Goal: Transaction & Acquisition: Purchase product/service

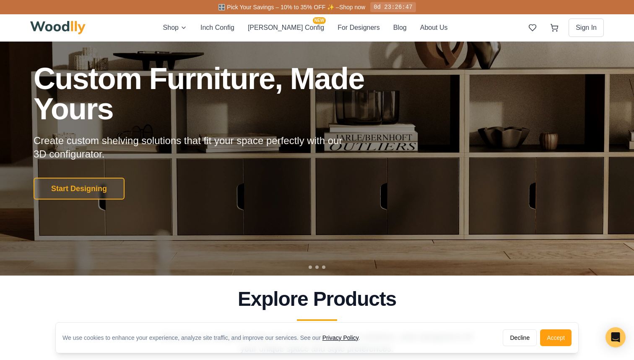
scroll to position [52, 0]
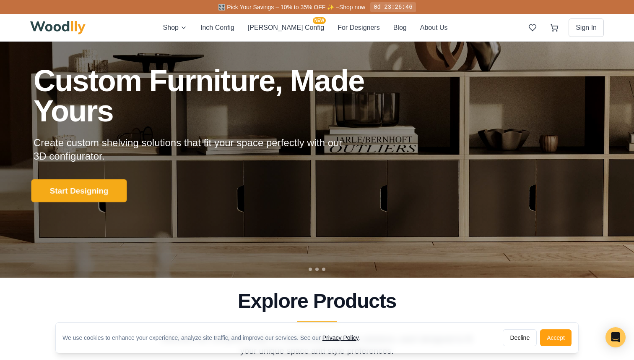
click at [105, 184] on button "Start Designing" at bounding box center [79, 190] width 96 height 23
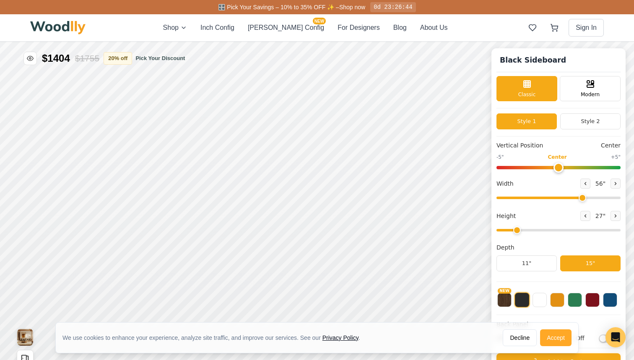
type input "56"
type input "2"
click at [553, 336] on button "Accept" at bounding box center [555, 337] width 31 height 17
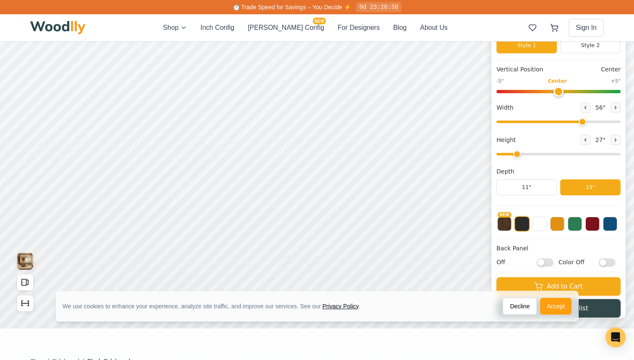
scroll to position [74, 0]
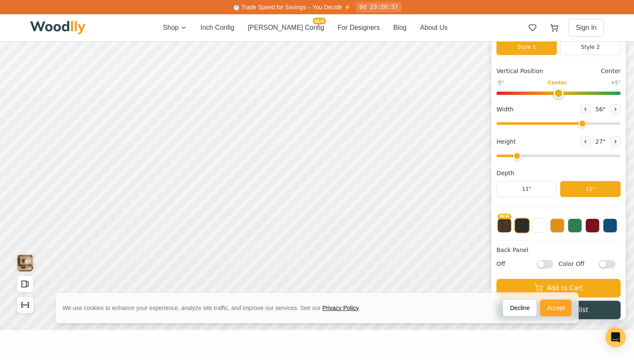
click at [561, 307] on button "Accept" at bounding box center [555, 307] width 31 height 17
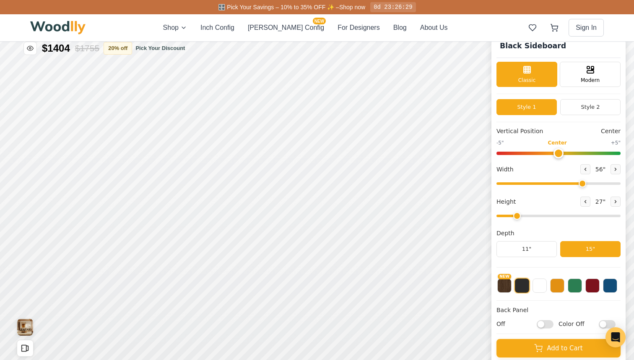
scroll to position [5, 0]
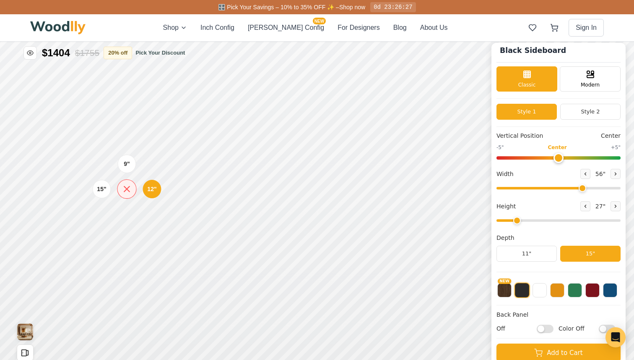
click at [131, 188] on icon at bounding box center [127, 188] width 10 height 10
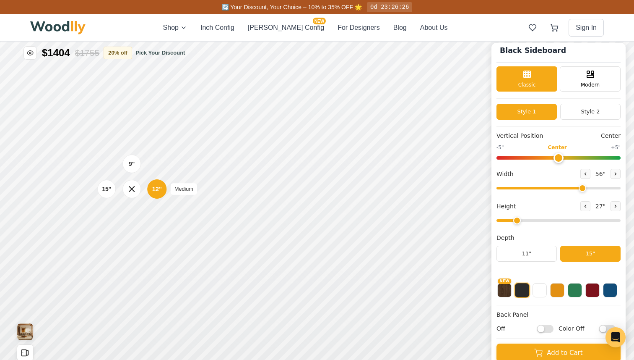
click at [155, 188] on div "12"" at bounding box center [157, 188] width 10 height 9
click at [130, 164] on div "9"" at bounding box center [132, 163] width 6 height 9
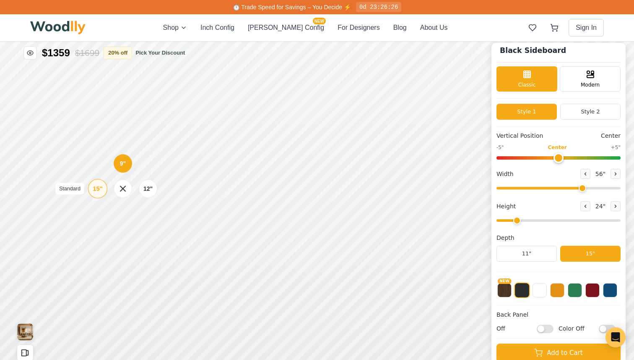
click at [102, 191] on div "15"" at bounding box center [98, 188] width 10 height 9
click at [132, 192] on icon at bounding box center [130, 189] width 10 height 10
click at [130, 167] on div "9"" at bounding box center [131, 163] width 6 height 9
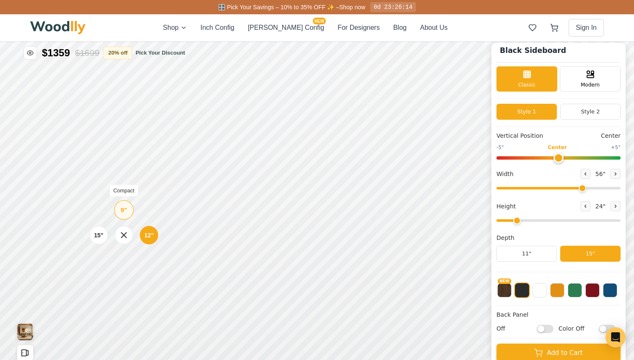
click at [121, 212] on div "9"" at bounding box center [124, 209] width 6 height 9
click at [123, 238] on icon at bounding box center [120, 236] width 10 height 10
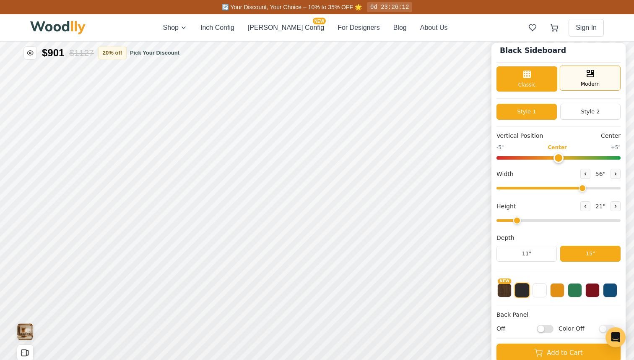
click at [583, 78] on div "Modern" at bounding box center [590, 77] width 61 height 25
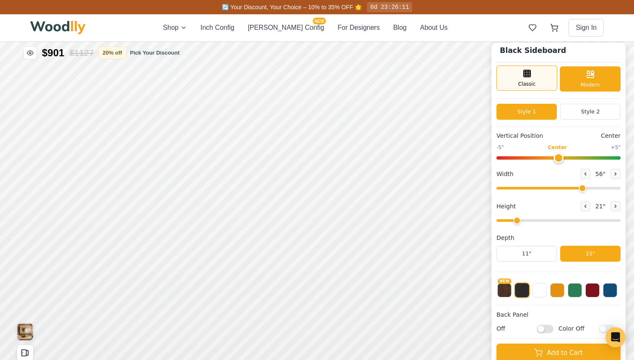
click at [539, 82] on div "Classic" at bounding box center [527, 77] width 61 height 25
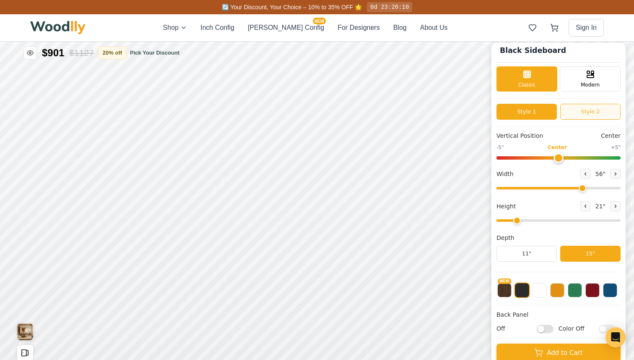
click at [581, 114] on button "Style 2" at bounding box center [590, 112] width 60 height 16
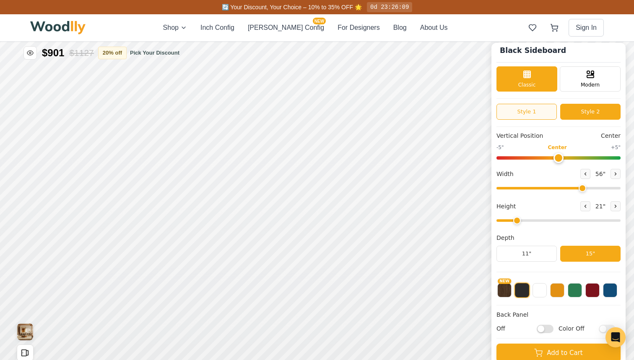
click at [548, 114] on button "Style 1" at bounding box center [527, 112] width 60 height 16
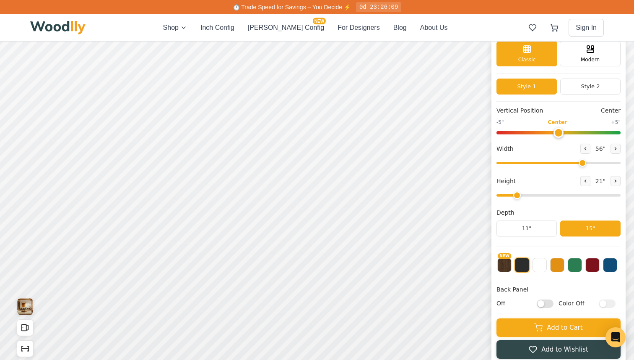
scroll to position [42, 0]
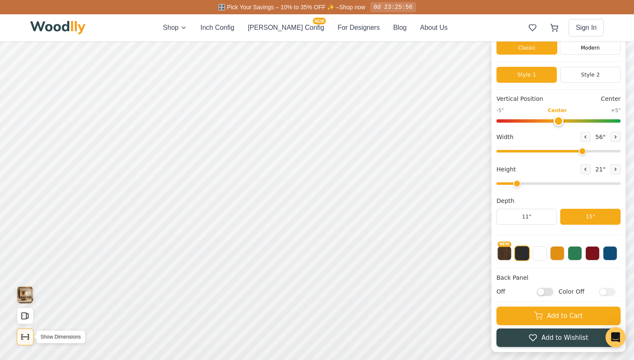
click at [25, 331] on button "Show Dimensions" at bounding box center [25, 336] width 17 height 17
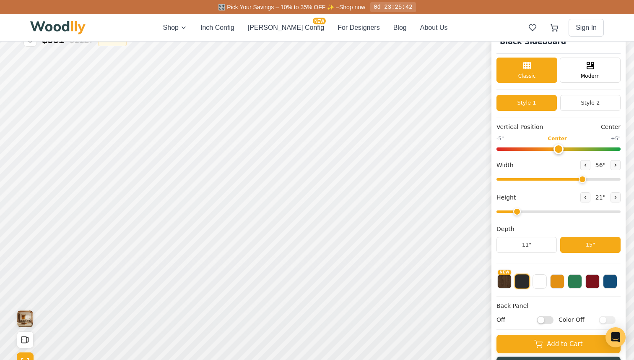
scroll to position [15, 0]
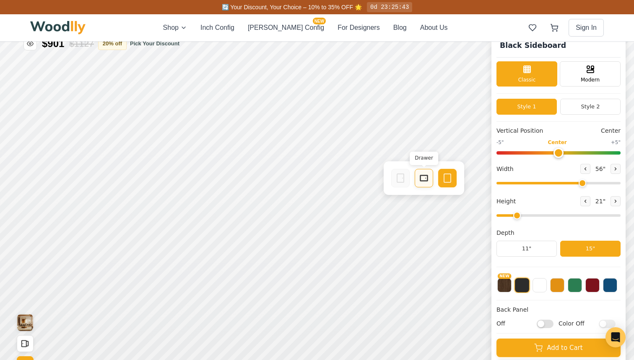
click at [417, 177] on div "Drawer" at bounding box center [424, 178] width 18 height 18
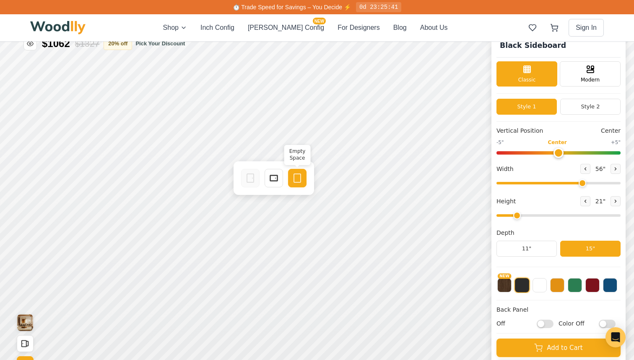
click at [301, 178] on icon at bounding box center [297, 178] width 10 height 10
click at [270, 177] on rect at bounding box center [274, 178] width 8 height 6
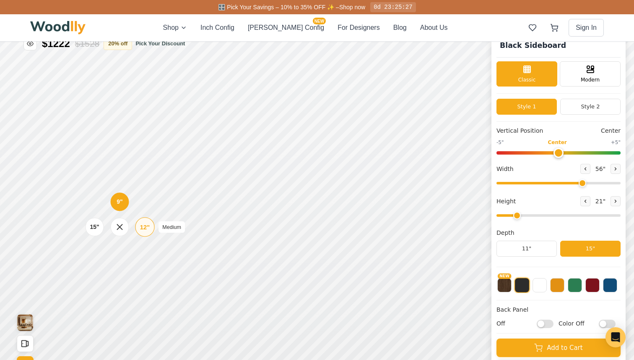
click at [143, 227] on div "12"" at bounding box center [145, 226] width 10 height 9
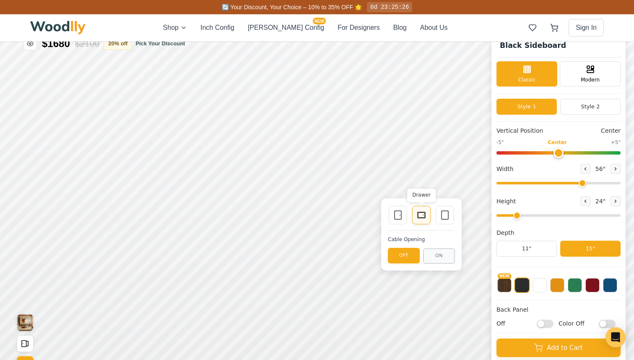
click at [419, 219] on div "Drawer" at bounding box center [421, 215] width 18 height 18
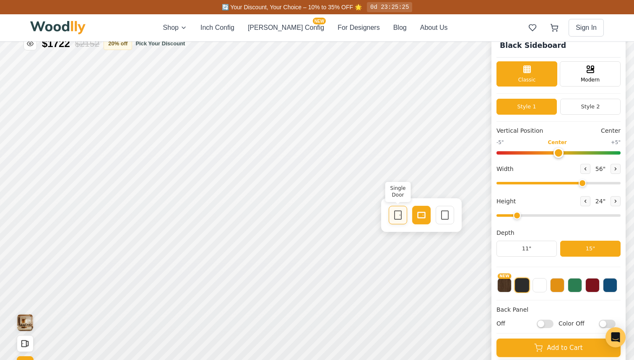
click at [392, 215] on div "Single Door" at bounding box center [398, 215] width 18 height 18
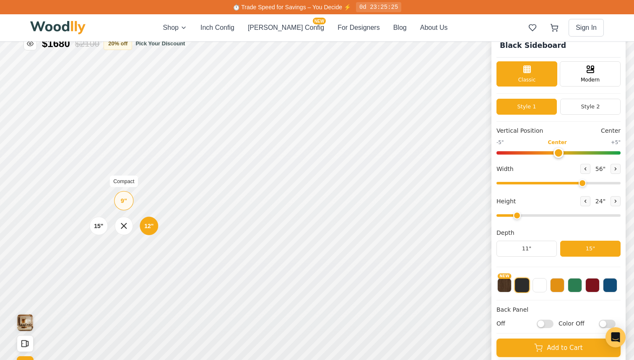
click at [122, 199] on div "9"" at bounding box center [124, 200] width 6 height 9
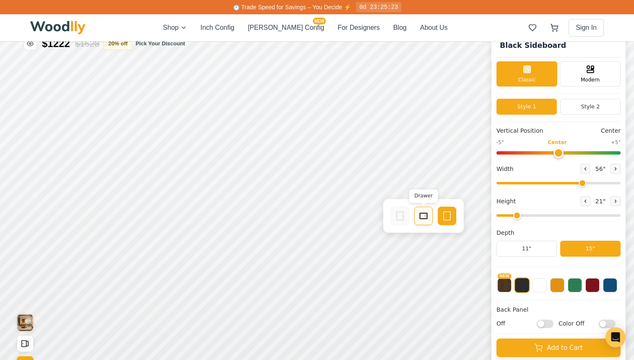
click at [417, 214] on div "Drawer" at bounding box center [423, 215] width 18 height 18
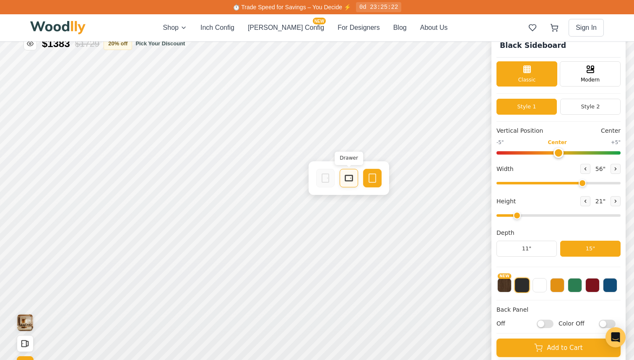
click at [354, 177] on icon at bounding box center [349, 178] width 10 height 10
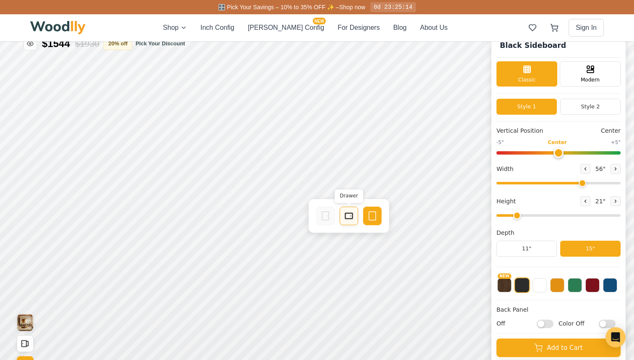
click at [344, 218] on icon at bounding box center [349, 216] width 10 height 10
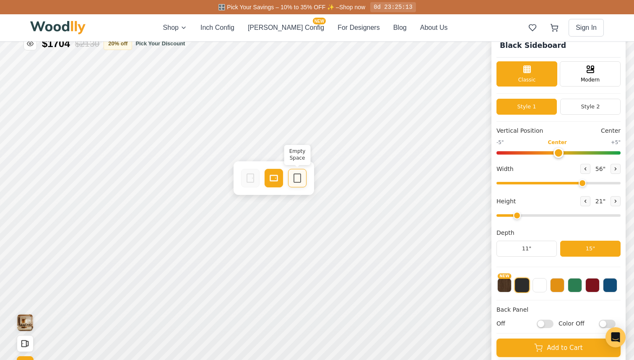
click at [297, 177] on icon at bounding box center [297, 178] width 10 height 10
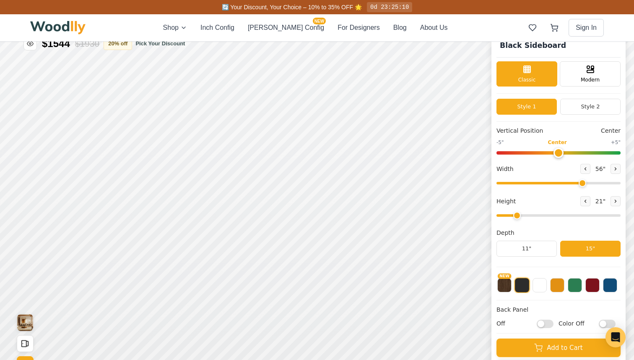
scroll to position [5, 0]
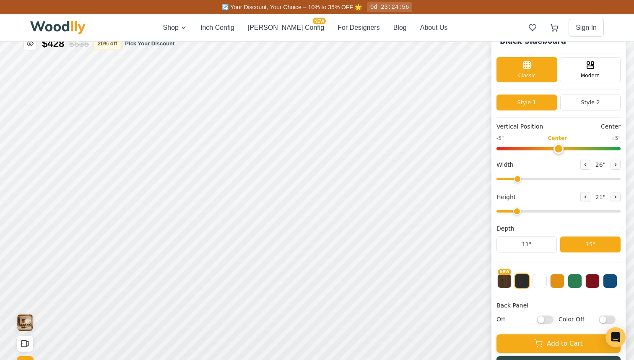
drag, startPoint x: 581, startPoint y: 180, endPoint x: 516, endPoint y: 178, distance: 64.6
type input "26"
click at [516, 178] on input "range" at bounding box center [559, 178] width 124 height 3
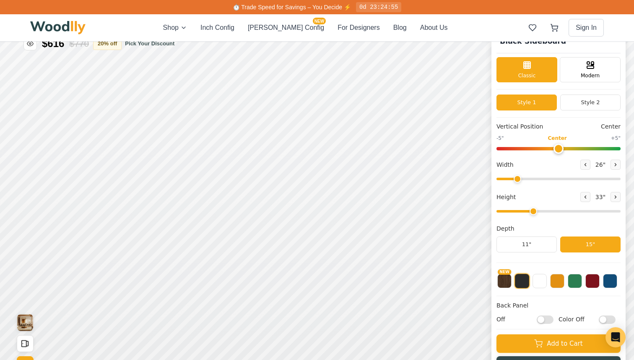
drag, startPoint x: 517, startPoint y: 211, endPoint x: 527, endPoint y: 211, distance: 10.1
click at [527, 211] on input "range" at bounding box center [559, 211] width 124 height 3
type input "3"
click at [528, 211] on input "range" at bounding box center [559, 211] width 124 height 3
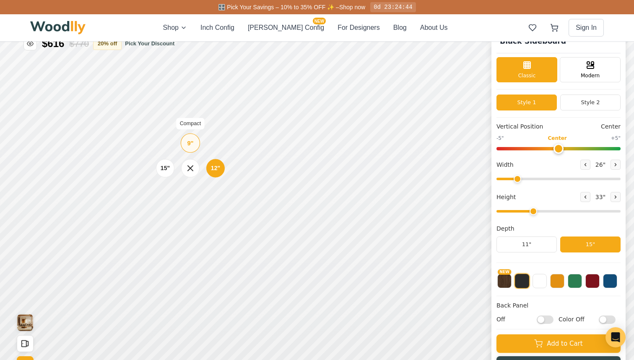
click at [186, 145] on div "9" Compact" at bounding box center [190, 142] width 19 height 19
click at [346, 168] on div "Drawer" at bounding box center [349, 160] width 18 height 18
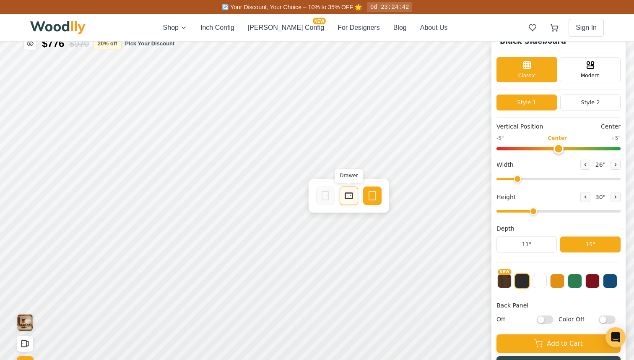
click at [345, 193] on rect at bounding box center [349, 196] width 8 height 6
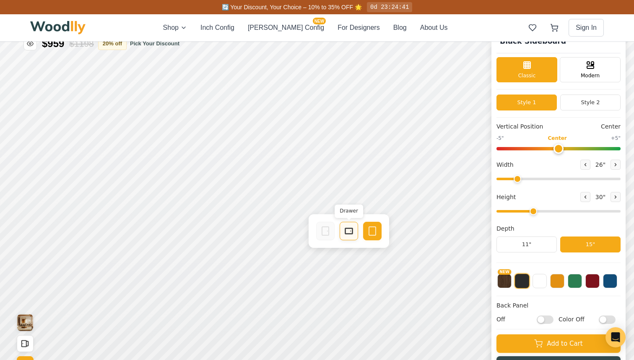
click at [350, 227] on icon at bounding box center [349, 231] width 10 height 10
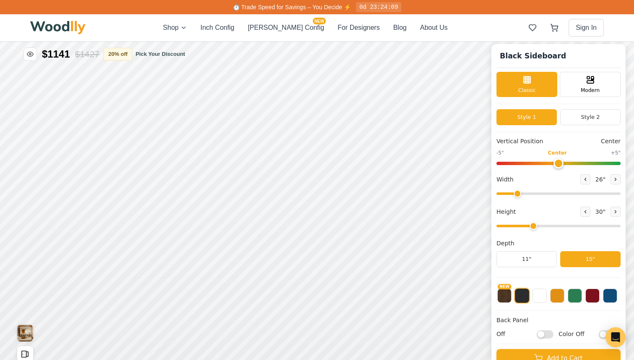
scroll to position [0, 0]
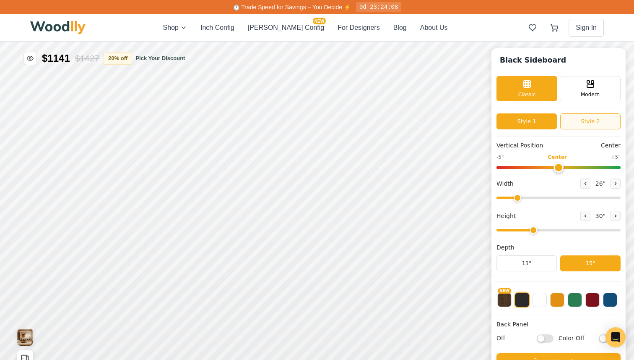
click at [580, 123] on button "Style 2" at bounding box center [590, 121] width 60 height 16
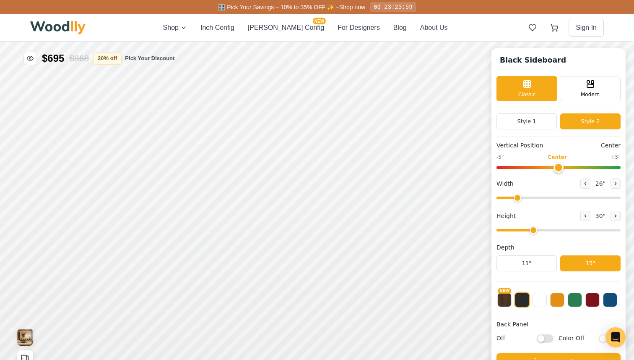
click at [557, 118] on div "Style 1 Style 2" at bounding box center [559, 121] width 124 height 16
click at [550, 123] on button "Style 1" at bounding box center [527, 121] width 60 height 16
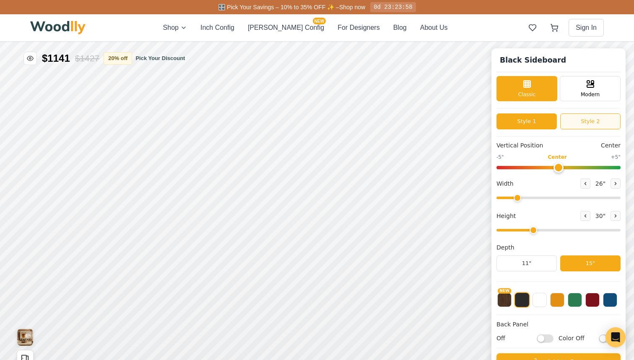
click at [574, 124] on button "Style 2" at bounding box center [590, 121] width 60 height 16
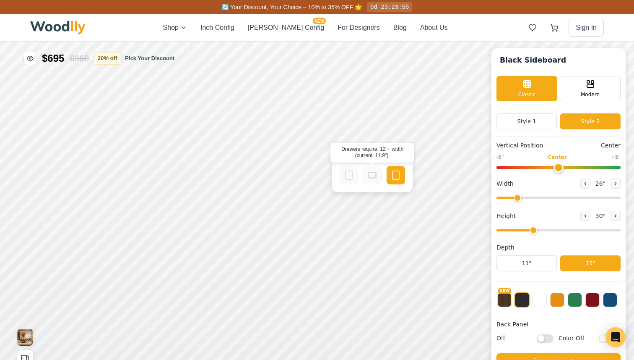
click at [372, 181] on div at bounding box center [372, 175] width 18 height 18
click at [529, 128] on button "Style 1" at bounding box center [527, 121] width 60 height 16
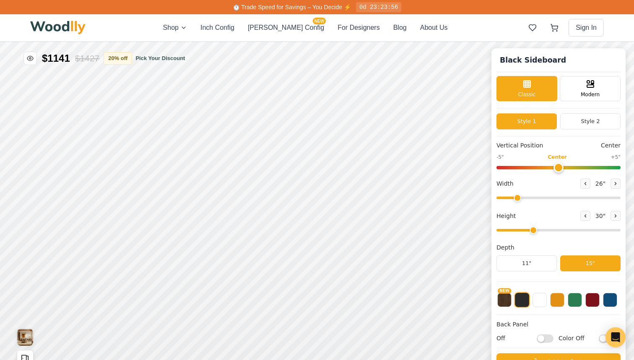
scroll to position [5, 0]
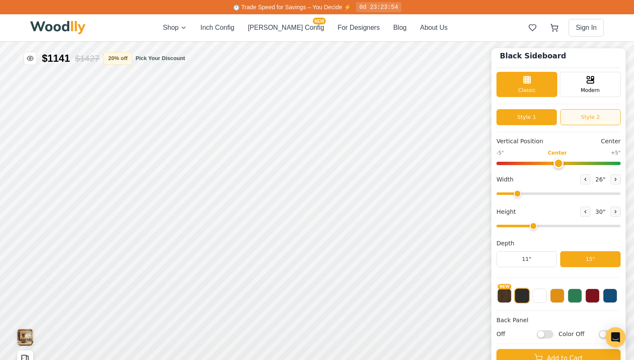
click at [587, 117] on button "Style 2" at bounding box center [590, 117] width 60 height 16
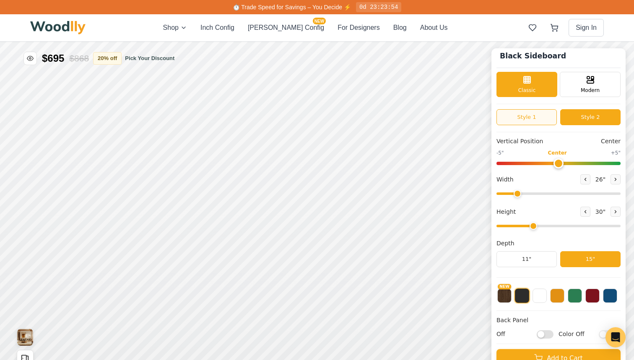
click at [531, 117] on button "Style 1" at bounding box center [527, 117] width 60 height 16
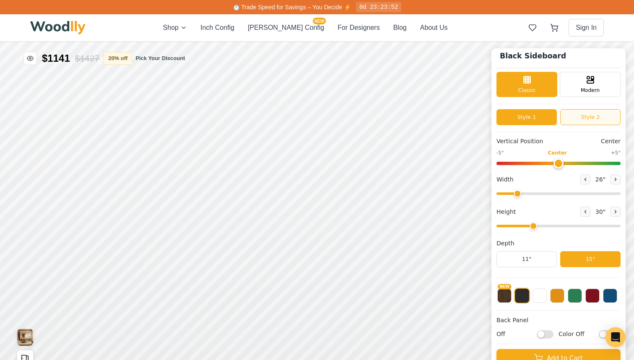
click at [566, 114] on button "Style 2" at bounding box center [590, 117] width 60 height 16
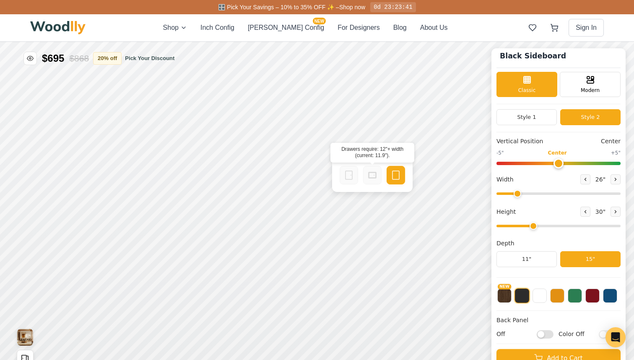
click at [369, 172] on rect at bounding box center [373, 175] width 8 height 6
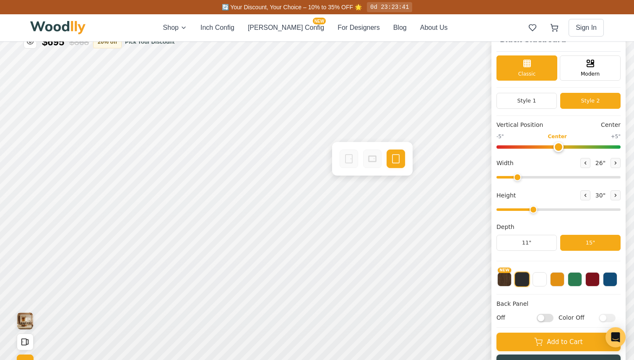
scroll to position [23, 0]
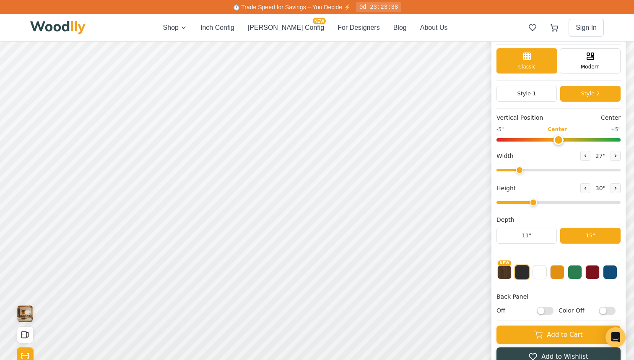
click at [519, 169] on input "range" at bounding box center [559, 170] width 124 height 3
click at [371, 152] on icon at bounding box center [373, 151] width 10 height 10
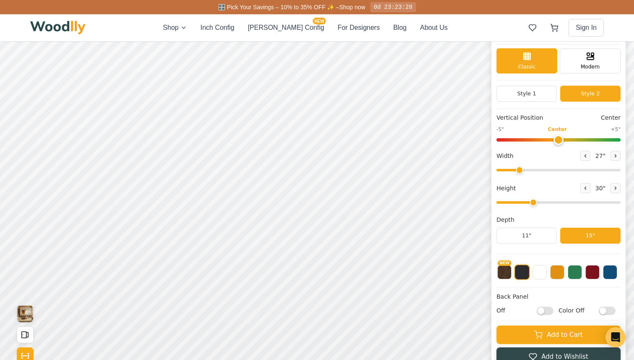
scroll to position [0, 0]
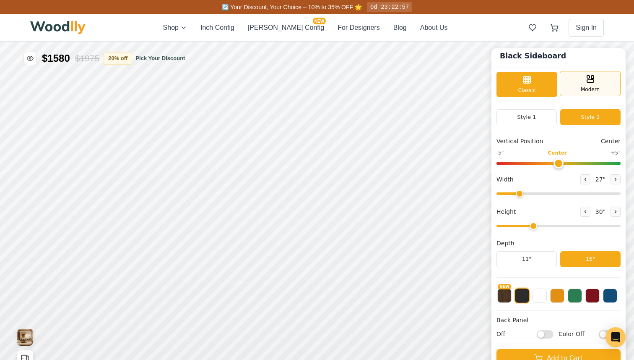
click at [582, 90] on span "Modern" at bounding box center [590, 90] width 19 height 8
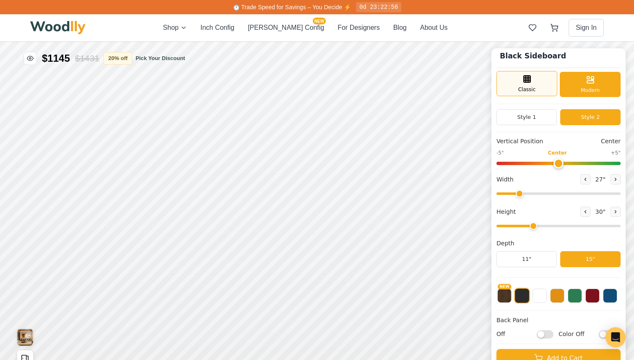
click at [535, 86] on span "Classic" at bounding box center [528, 90] width 18 height 8
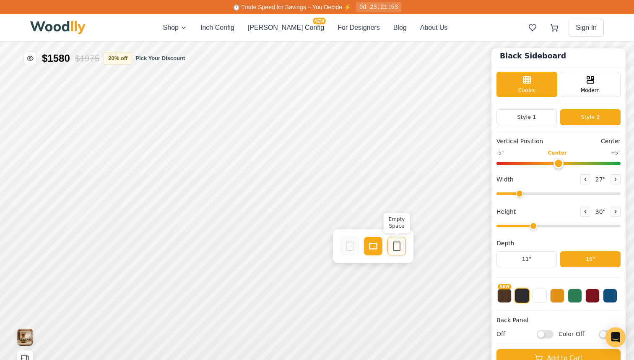
click at [391, 248] on div "Empty Space" at bounding box center [397, 246] width 18 height 18
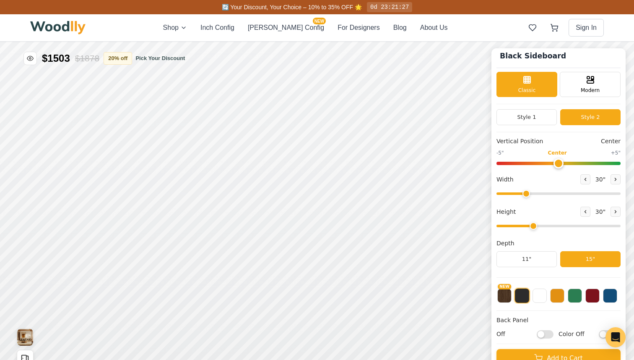
drag, startPoint x: 518, startPoint y: 190, endPoint x: 526, endPoint y: 191, distance: 7.6
type input "30"
click at [526, 192] on input "range" at bounding box center [559, 193] width 124 height 3
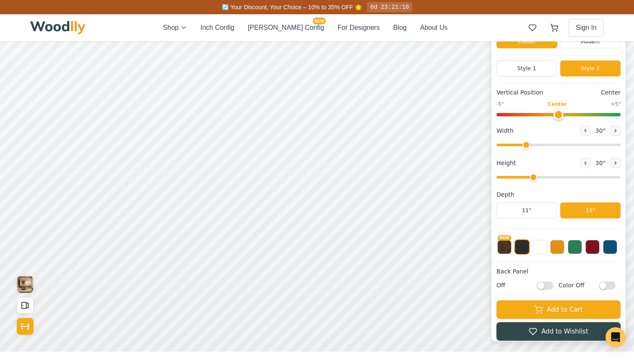
scroll to position [1, 0]
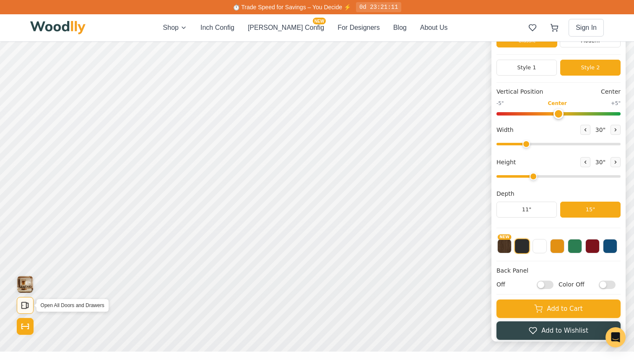
click at [22, 302] on rect "Open All Doors and Drawers" at bounding box center [24, 305] width 5 height 6
click at [30, 302] on button "Open All Doors and Drawers" at bounding box center [25, 305] width 17 height 17
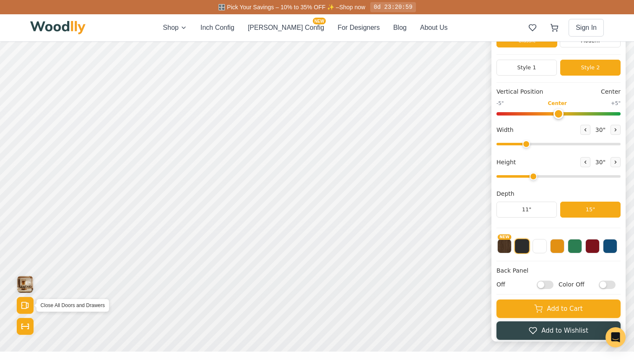
click at [26, 308] on icon "Open All Doors and Drawers" at bounding box center [25, 304] width 9 height 9
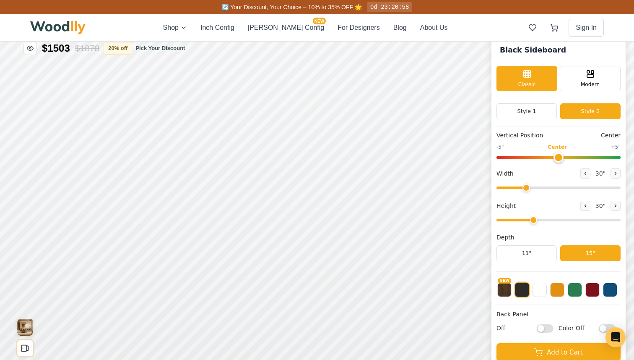
scroll to position [8, 0]
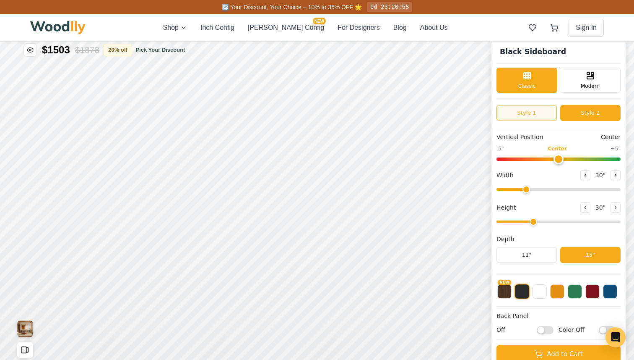
click at [539, 117] on button "Style 1" at bounding box center [527, 113] width 60 height 16
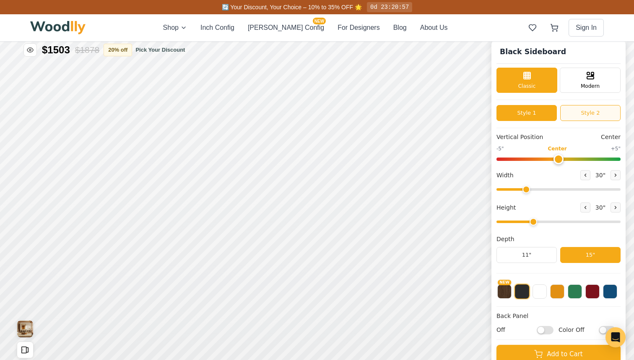
click at [580, 109] on button "Style 2" at bounding box center [590, 113] width 60 height 16
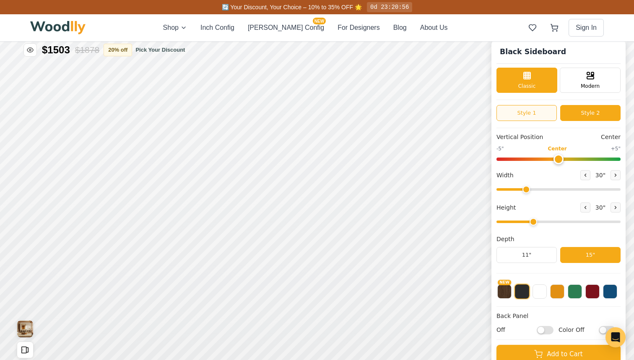
click at [549, 114] on button "Style 1" at bounding box center [527, 113] width 60 height 16
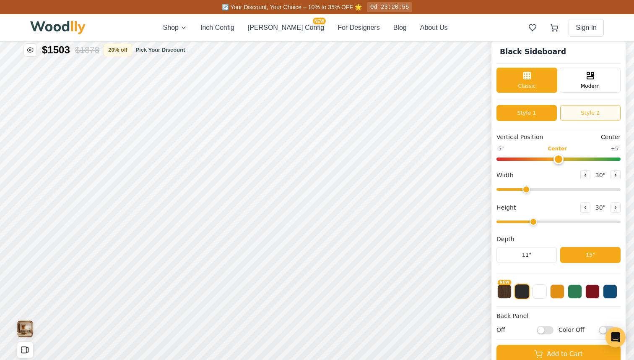
click at [579, 117] on button "Style 2" at bounding box center [590, 113] width 60 height 16
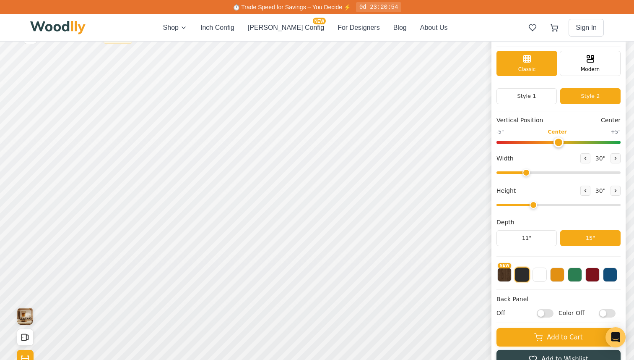
scroll to position [21, 0]
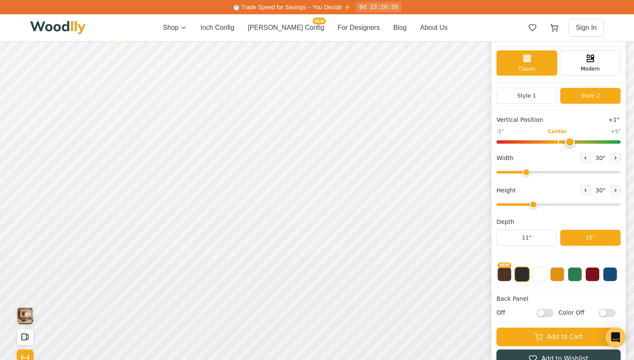
drag, startPoint x: 557, startPoint y: 141, endPoint x: 567, endPoint y: 145, distance: 10.8
click at [567, 143] on input "range" at bounding box center [559, 141] width 124 height 3
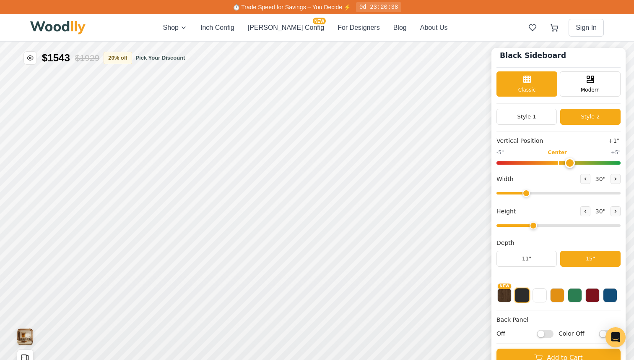
scroll to position [0, 0]
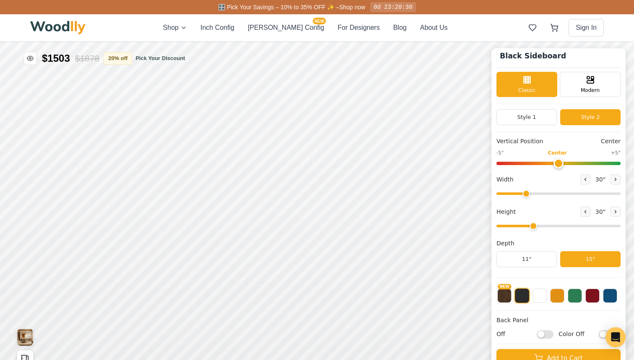
drag, startPoint x: 568, startPoint y: 164, endPoint x: 560, endPoint y: 165, distance: 8.1
type input "0"
click at [560, 165] on input "range" at bounding box center [559, 163] width 124 height 3
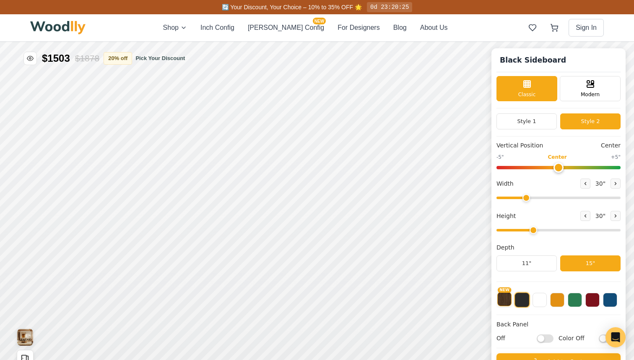
click at [506, 302] on button "NEW" at bounding box center [505, 299] width 14 height 14
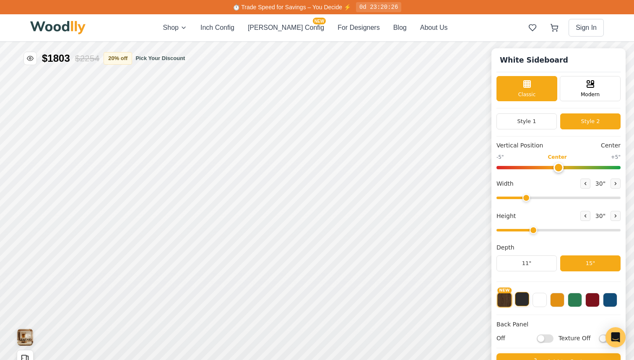
click at [527, 300] on button at bounding box center [522, 299] width 14 height 14
click at [539, 302] on button at bounding box center [540, 299] width 14 height 14
click at [557, 305] on button at bounding box center [557, 299] width 14 height 14
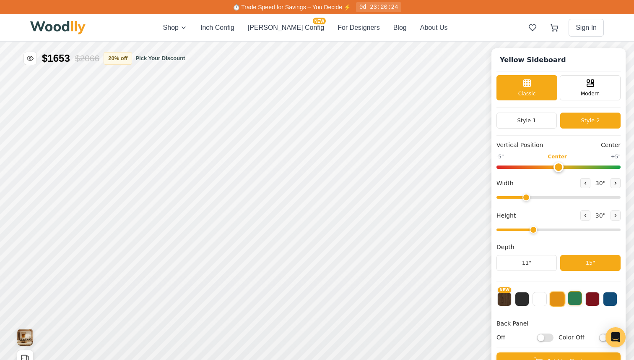
click at [574, 305] on button at bounding box center [575, 298] width 14 height 14
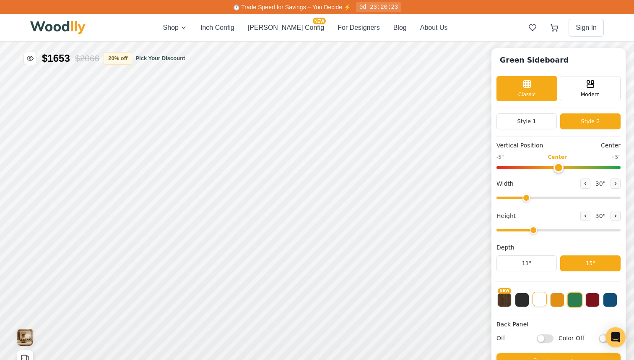
click at [543, 303] on button at bounding box center [540, 299] width 14 height 14
click at [513, 302] on div "NEW" at bounding box center [559, 297] width 124 height 21
click at [521, 302] on button at bounding box center [522, 299] width 14 height 14
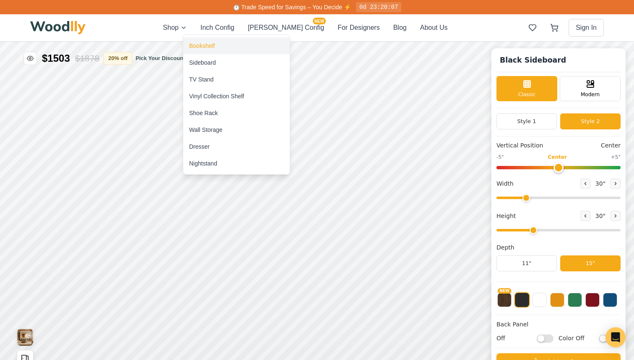
click at [226, 49] on div "Bookshelf" at bounding box center [236, 45] width 107 height 17
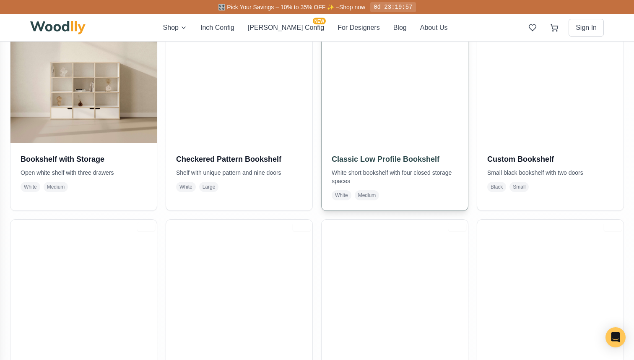
scroll to position [228, 0]
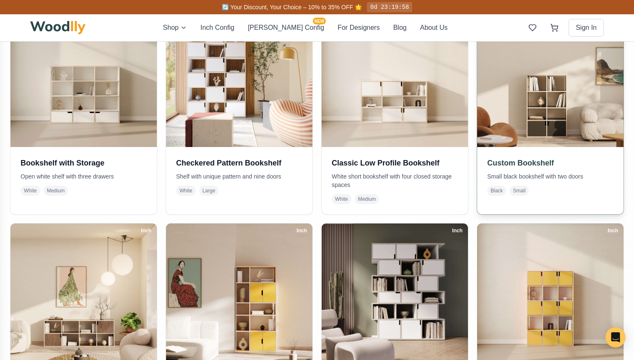
click at [555, 153] on div "Custom Bookshelf Small black bookshelf with two doors Black Small" at bounding box center [550, 176] width 146 height 59
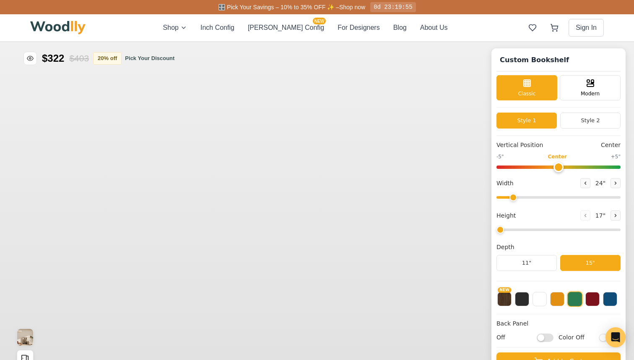
type input "30"
type input "4"
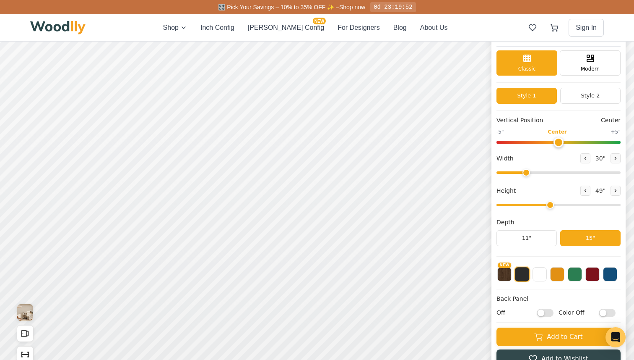
scroll to position [41, 0]
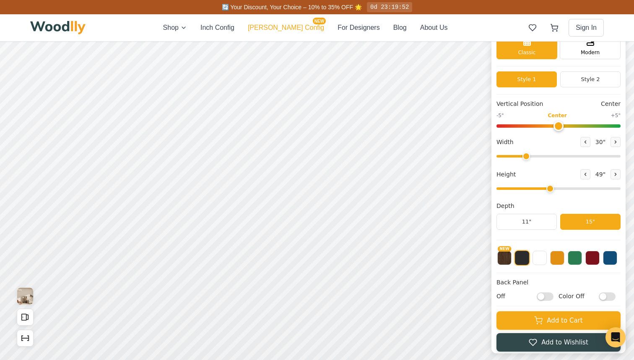
click at [283, 28] on button "[PERSON_NAME] Config NEW" at bounding box center [286, 28] width 76 height 10
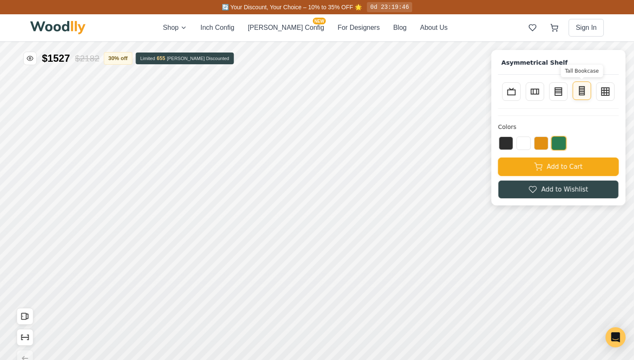
click at [584, 98] on button "Tall Bookcase" at bounding box center [582, 90] width 18 height 18
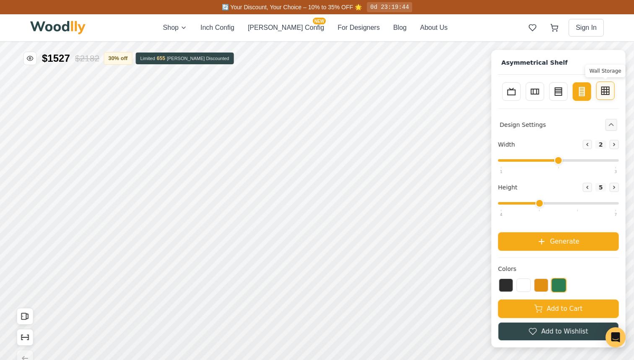
click at [605, 92] on icon at bounding box center [606, 91] width 10 height 10
type input "4"
type input "3"
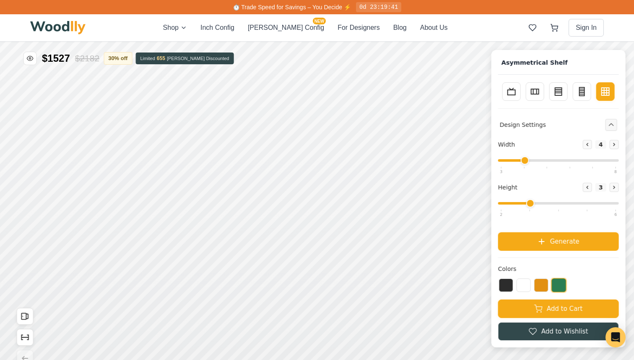
click at [544, 228] on div "Width Decrease 4 Increase Height Decrease 3 Increase Generate" at bounding box center [558, 195] width 121 height 111
click at [542, 240] on icon at bounding box center [541, 241] width 5 height 5
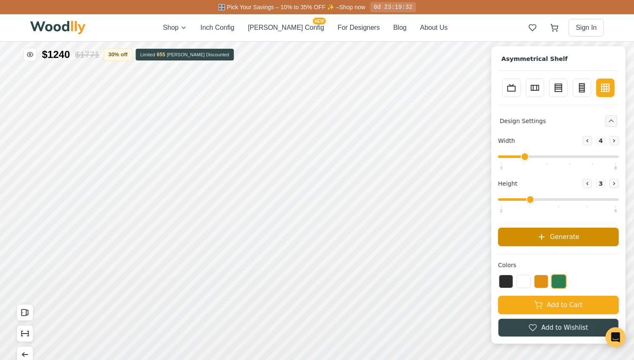
scroll to position [2, 0]
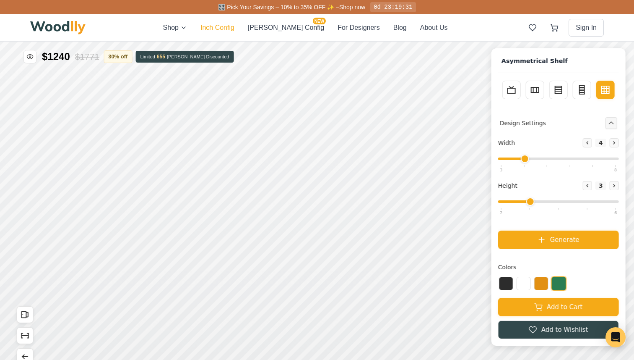
click at [235, 32] on button "Inch Config" at bounding box center [218, 28] width 34 height 10
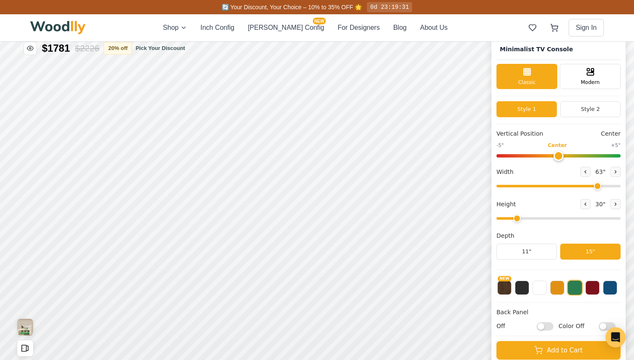
scroll to position [3, 0]
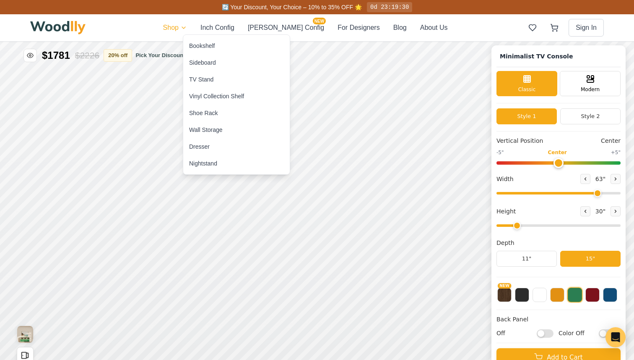
click at [206, 44] on div "Bookshelf" at bounding box center [202, 46] width 26 height 8
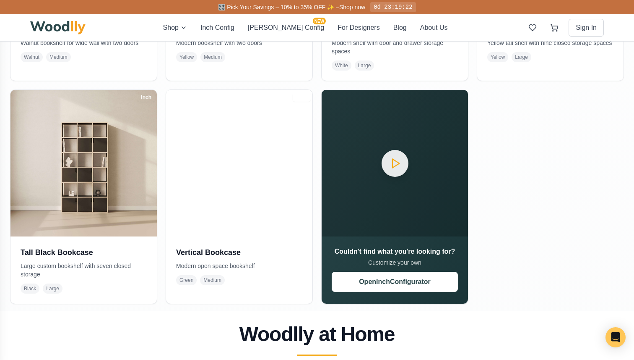
scroll to position [627, 0]
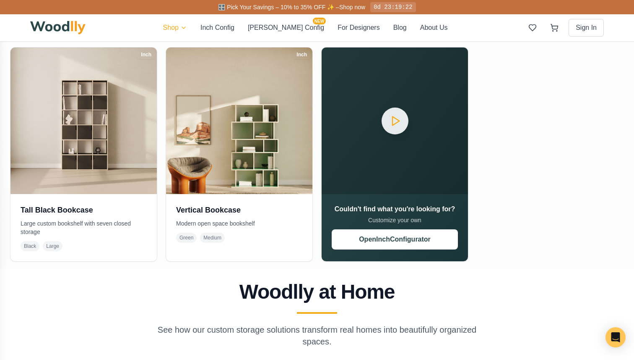
click at [199, 26] on html "🎛️ Pick Your Savings – 10% to 35% OFF ✨ – Shop now 0d 23:19:22 Shop Inch Config…" at bounding box center [317, 181] width 634 height 1616
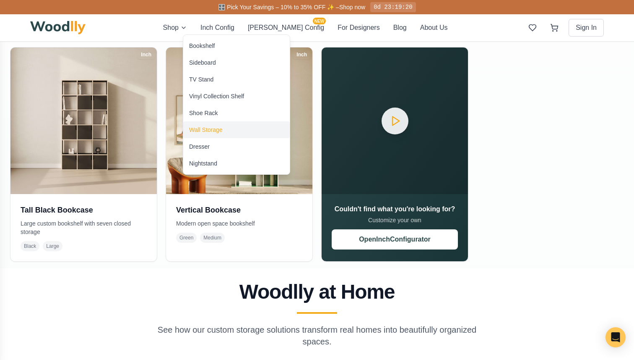
click at [208, 131] on div "Wall Storage" at bounding box center [206, 129] width 34 height 8
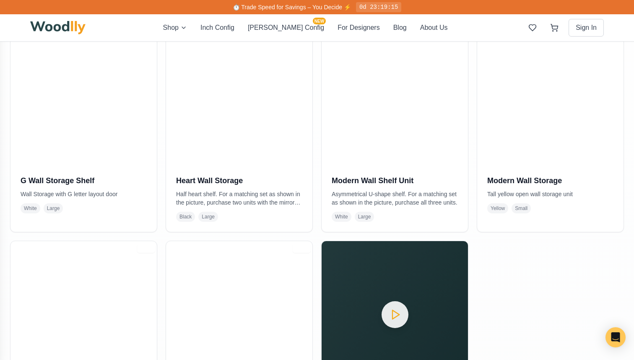
scroll to position [181, 0]
